Goal: Information Seeking & Learning: Learn about a topic

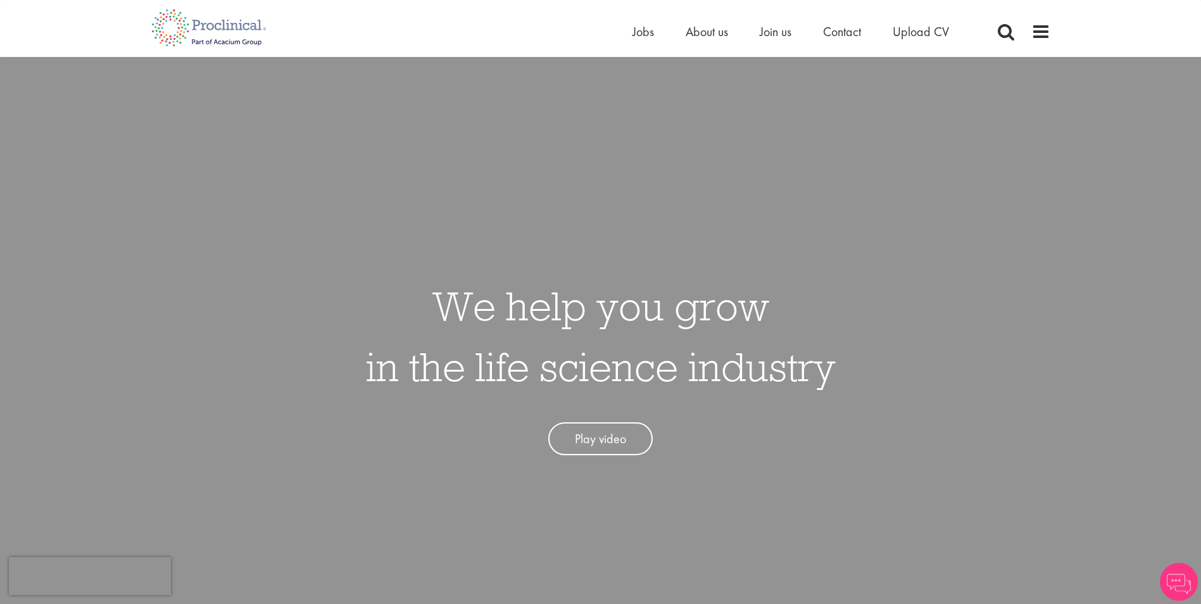
click at [650, 35] on span "Jobs" at bounding box center [643, 31] width 22 height 16
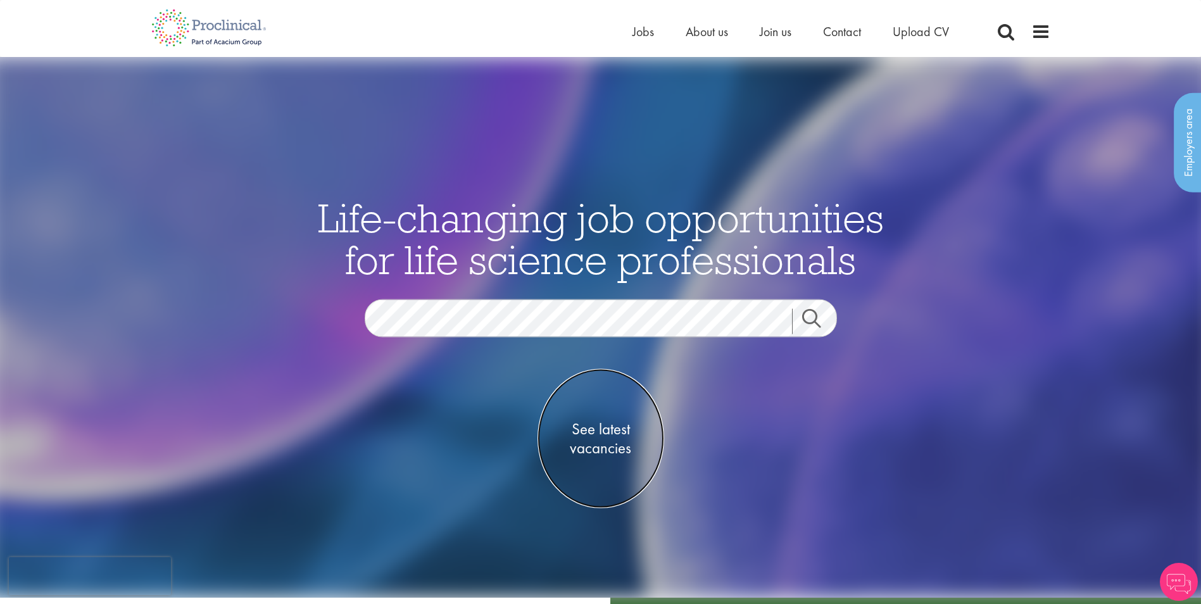
click at [608, 447] on span "See latest vacancies" at bounding box center [600, 438] width 127 height 38
